Goal: Task Accomplishment & Management: Use online tool/utility

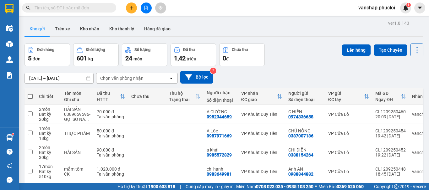
drag, startPoint x: 29, startPoint y: 95, endPoint x: 159, endPoint y: 51, distance: 136.8
click at [29, 95] on span at bounding box center [30, 96] width 5 height 5
click at [30, 93] on input "checkbox" at bounding box center [30, 93] width 0 height 0
checkbox input "true"
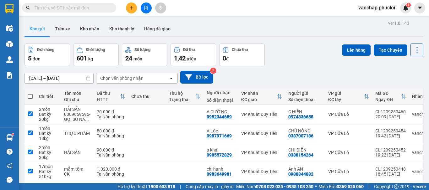
checkbox input "true"
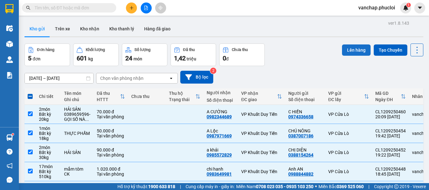
click at [352, 49] on button "Lên hàng" at bounding box center [356, 50] width 29 height 11
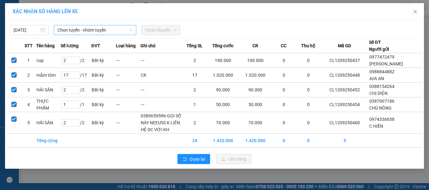
click at [92, 29] on span "Chọn tuyến - nhóm tuyến" at bounding box center [94, 29] width 75 height 9
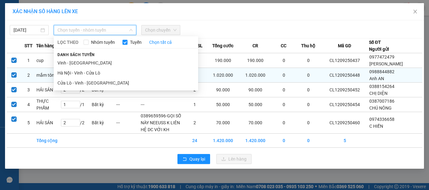
drag, startPoint x: 109, startPoint y: 84, endPoint x: 119, endPoint y: 72, distance: 15.8
click at [111, 83] on li "Cửa Lò - Vinh - [GEOGRAPHIC_DATA]" at bounding box center [126, 83] width 144 height 10
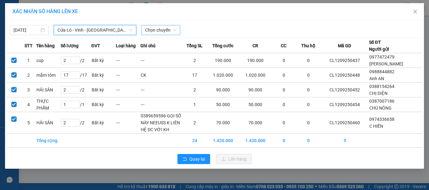
click at [142, 32] on div "Chọn chuyến" at bounding box center [160, 30] width 39 height 10
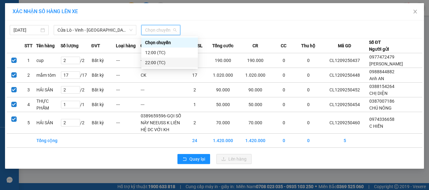
click at [146, 61] on div "22:00 (TC)" at bounding box center [169, 62] width 49 height 7
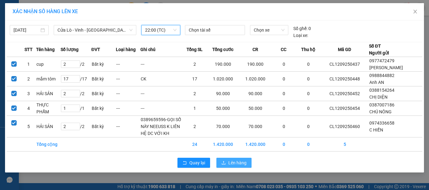
click at [222, 160] on button "Lên hàng" at bounding box center [233, 163] width 35 height 10
